Goal: Task Accomplishment & Management: Complete application form

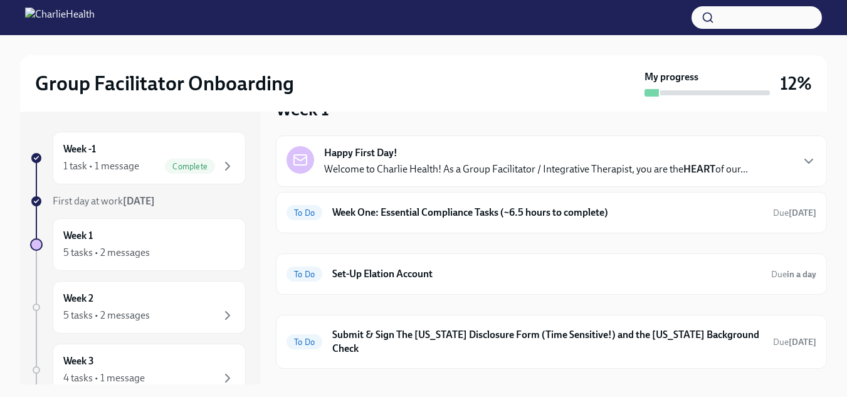
scroll to position [33, 0]
click at [486, 211] on h6 "Week One: Essential Compliance Tasks (~6.5 hours to complete)" at bounding box center [547, 213] width 431 height 14
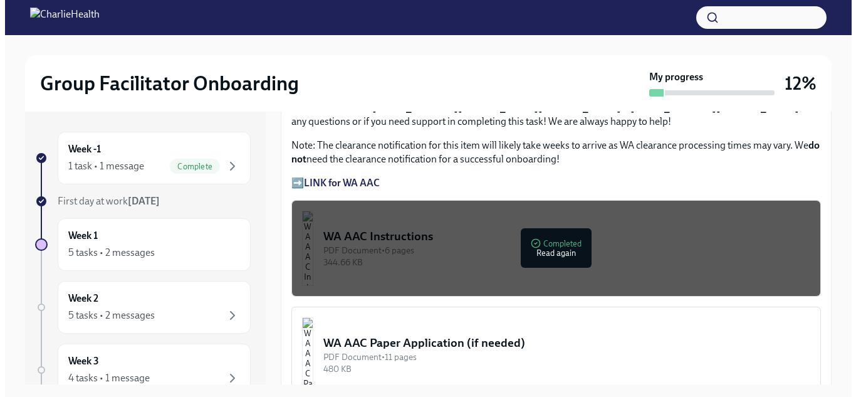
scroll to position [940, 0]
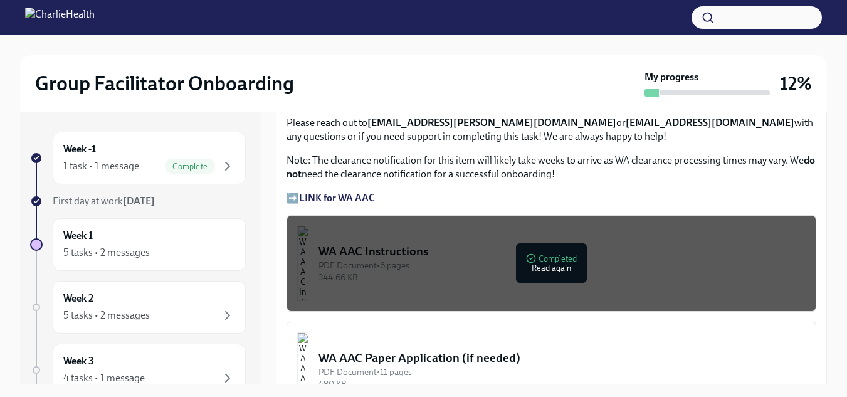
click at [404, 271] on div "344.66 KB" at bounding box center [561, 277] width 487 height 12
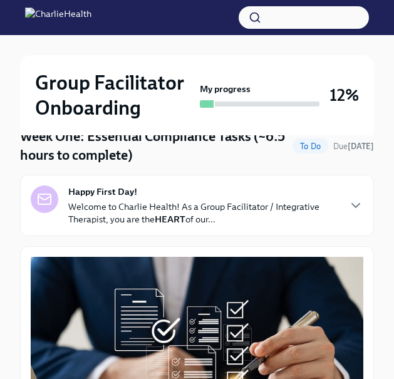
scroll to position [125, 0]
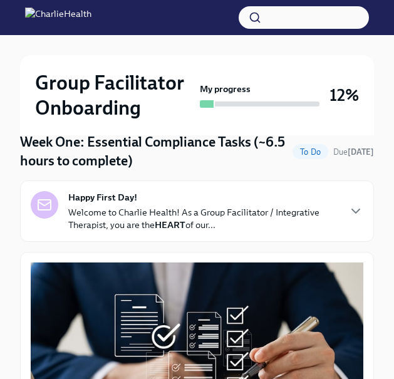
click at [60, 69] on div "Group Facilitator Onboarding My progress 12%" at bounding box center [197, 95] width 354 height 80
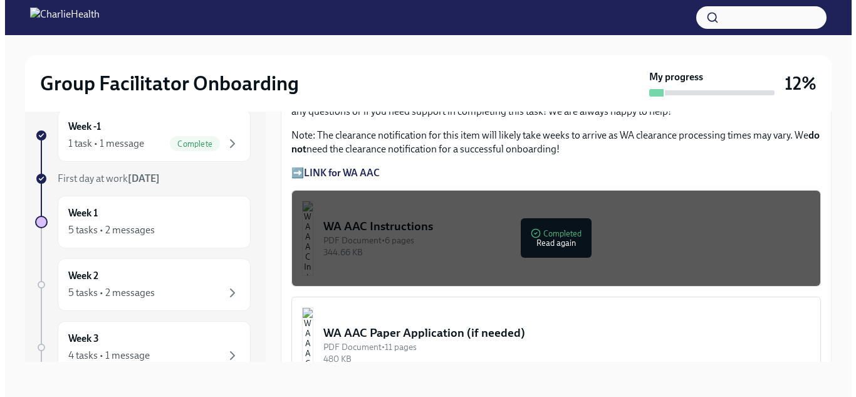
scroll to position [940, 0]
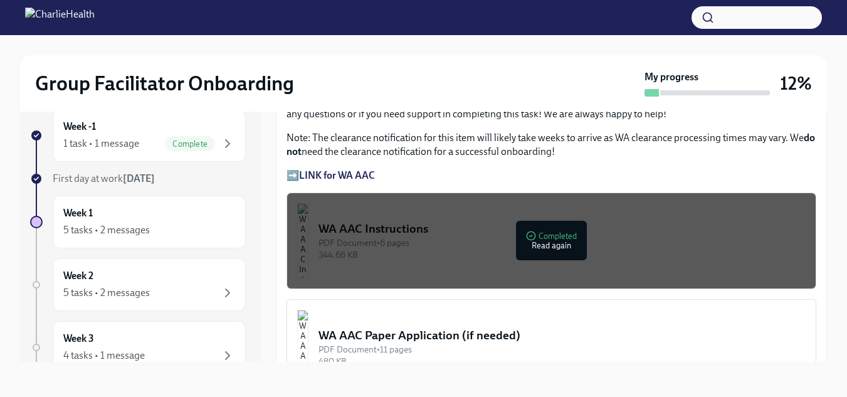
click at [308, 233] on img "button" at bounding box center [302, 240] width 11 height 75
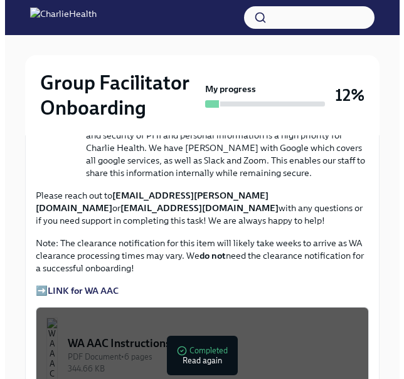
scroll to position [1213, 0]
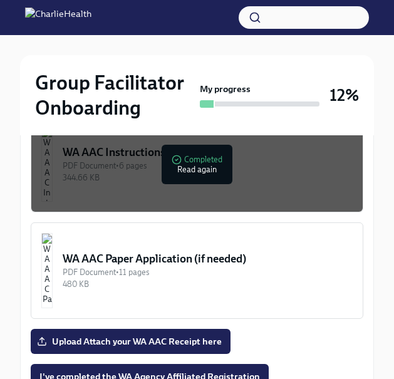
click at [53, 171] on img "button" at bounding box center [46, 164] width 11 height 75
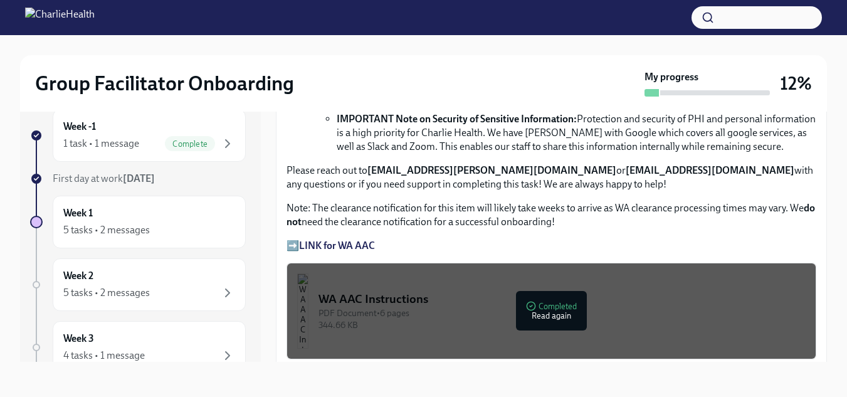
scroll to position [878, 0]
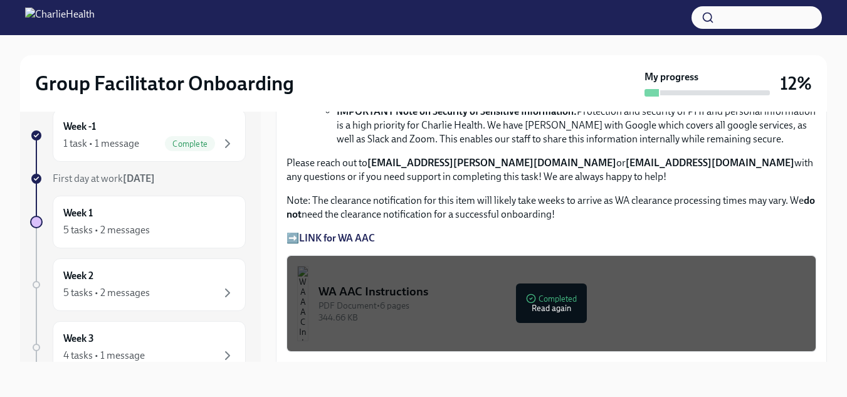
click at [342, 232] on strong "LINK for WA AAC" at bounding box center [337, 238] width 76 height 12
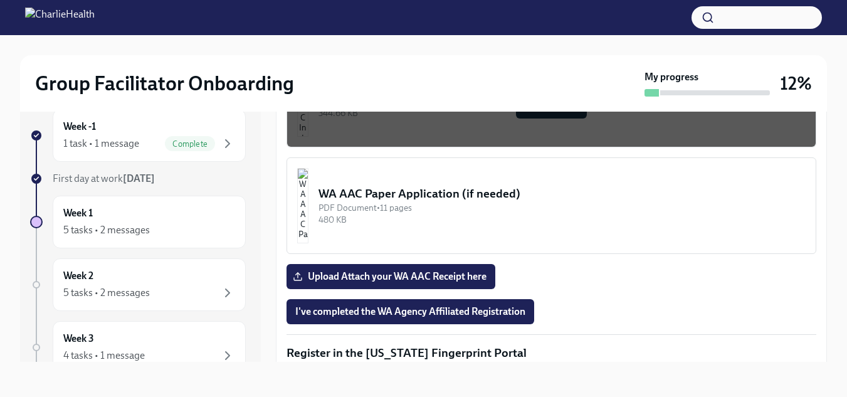
scroll to position [1128, 0]
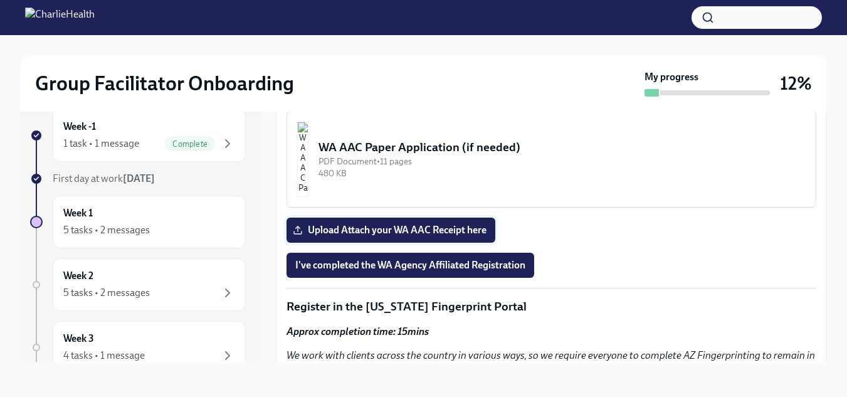
click at [349, 224] on span "Upload Attach your WA AAC Receipt here" at bounding box center [390, 230] width 191 height 13
click at [0, 0] on input "Upload Attach your WA AAC Receipt here" at bounding box center [0, 0] width 0 height 0
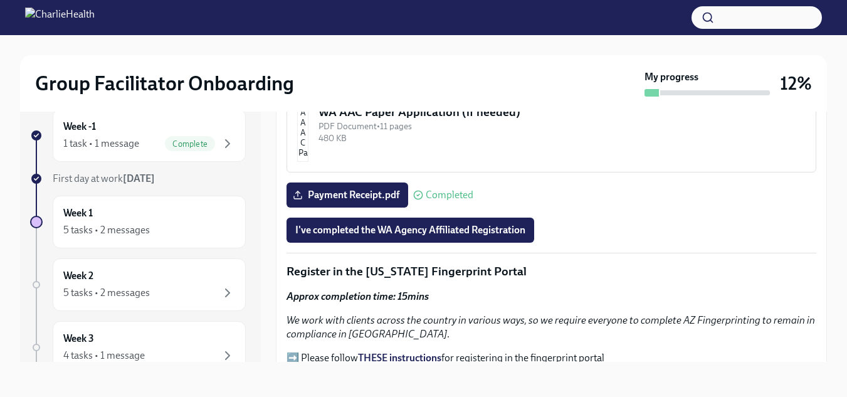
scroll to position [1316, 0]
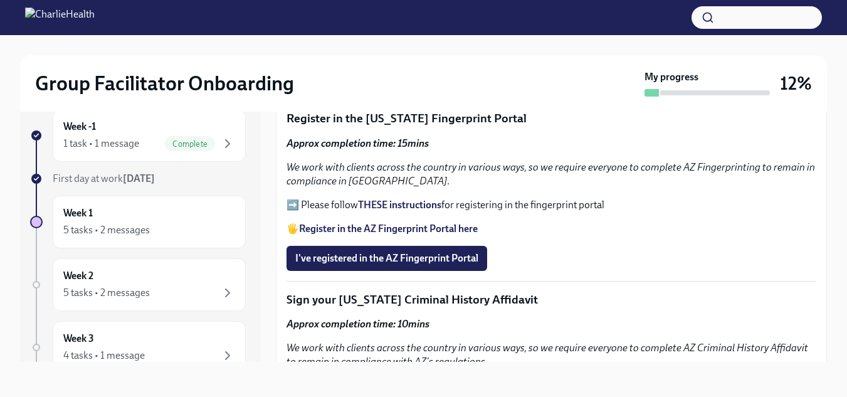
click at [437, 201] on strong "THESE instructions" at bounding box center [399, 205] width 83 height 12
click at [374, 252] on span "I've registered in the AZ Fingerprint Portal" at bounding box center [386, 258] width 183 height 13
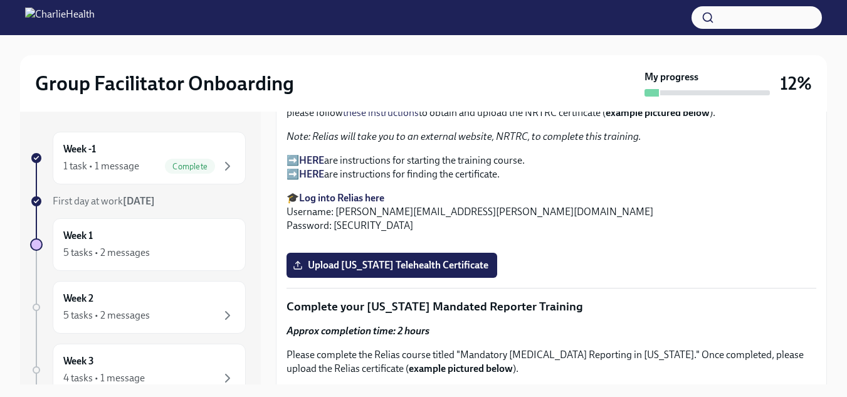
scroll to position [1692, 0]
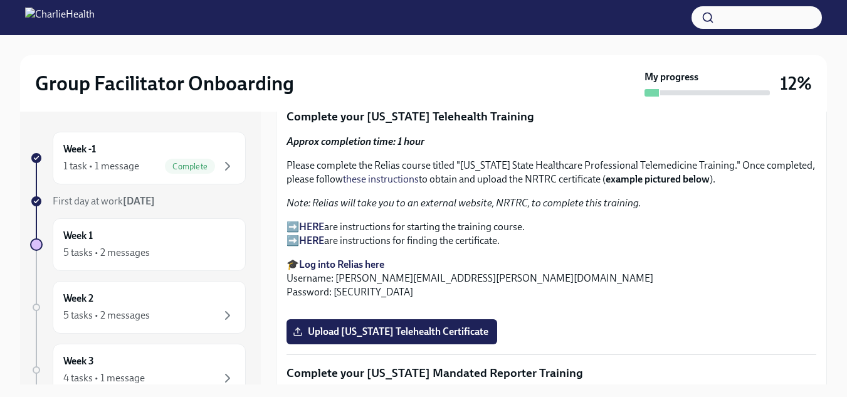
click at [323, 221] on strong "HERE" at bounding box center [311, 227] width 25 height 12
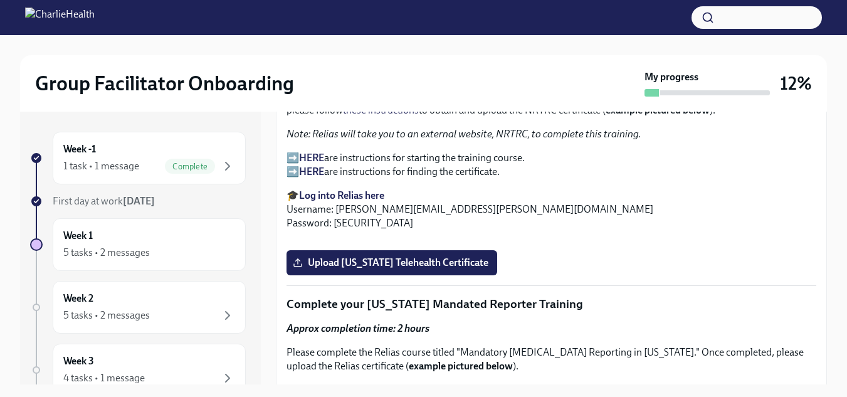
scroll to position [1818, 0]
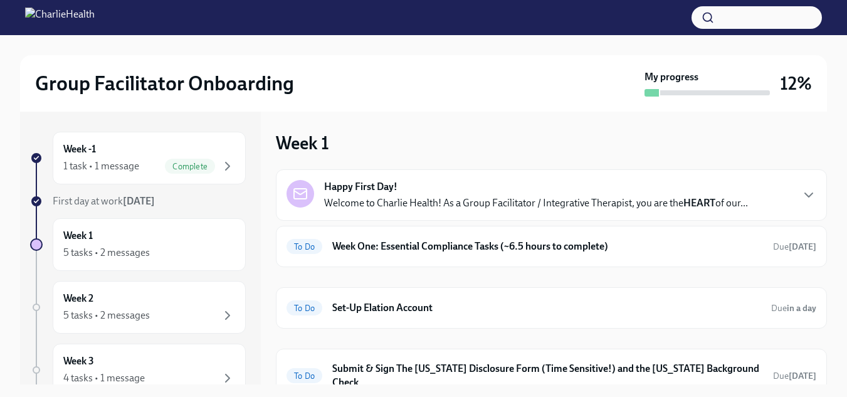
click at [474, 203] on p "Welcome to Charlie Health! As a Group Facilitator / Integrative Therapist, you …" at bounding box center [536, 203] width 424 height 14
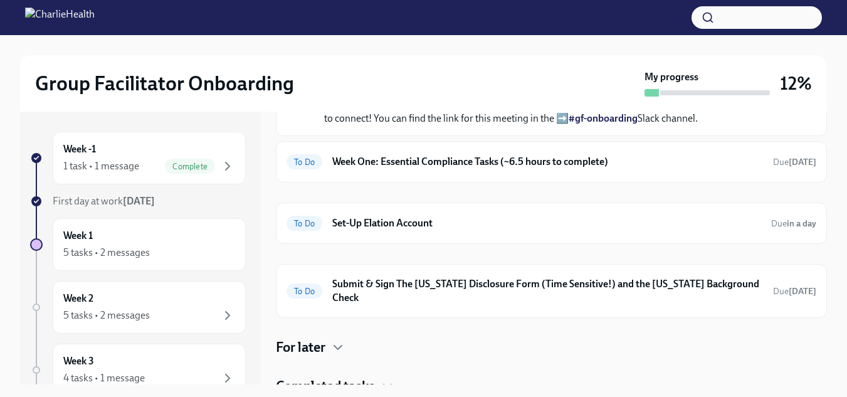
scroll to position [470, 0]
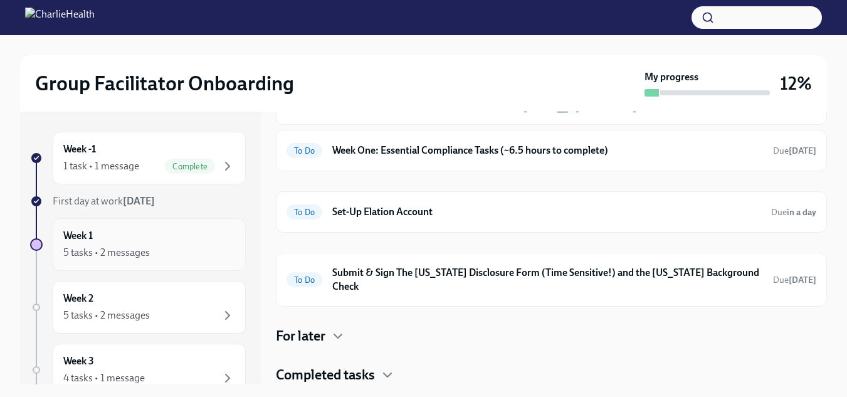
click at [118, 247] on div "5 tasks • 2 messages" at bounding box center [106, 253] width 86 height 14
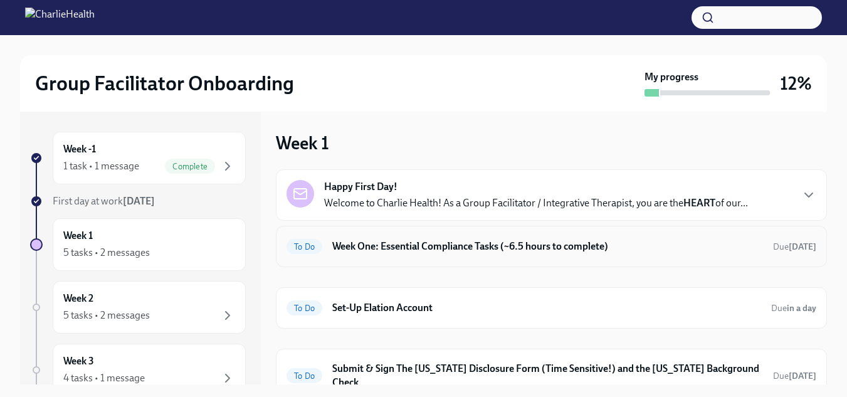
click at [445, 244] on h6 "Week One: Essential Compliance Tasks (~6.5 hours to complete)" at bounding box center [547, 246] width 431 height 14
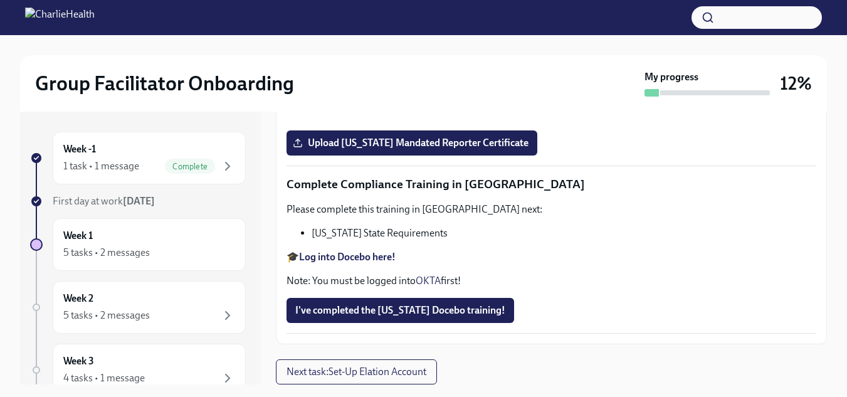
scroll to position [2131, 0]
click at [0, 0] on input "Upload [US_STATE] Telehealth Certificate" at bounding box center [0, 0] width 0 height 0
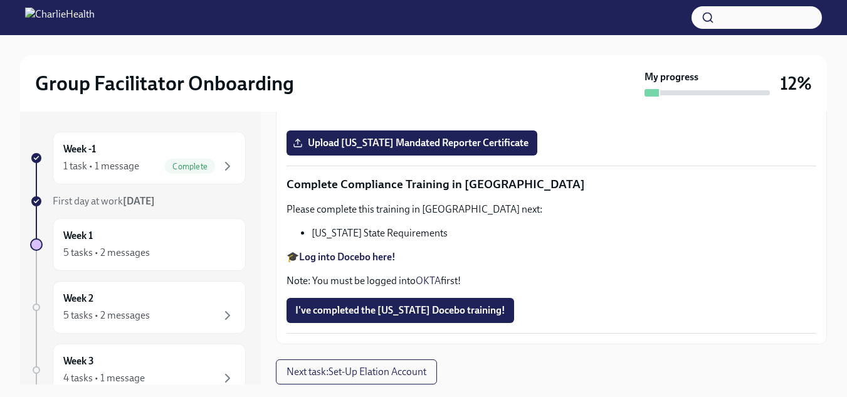
click at [355, 81] on strong "Log into Relias here" at bounding box center [341, 76] width 85 height 12
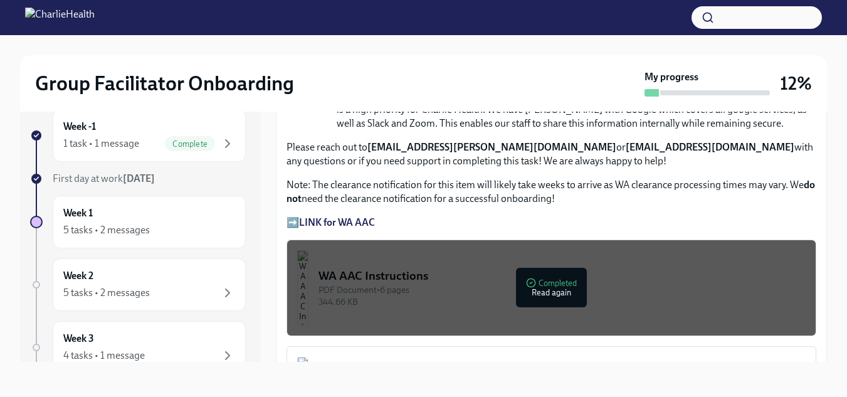
scroll to position [849, 0]
